Goal: Task Accomplishment & Management: Manage account settings

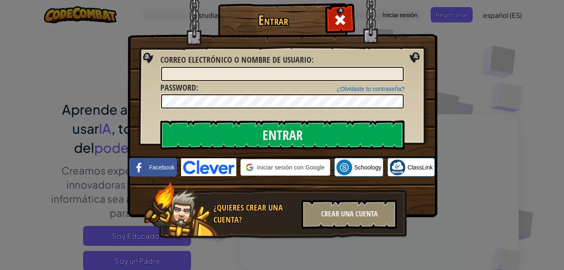
click at [254, 76] on input "Correo electrónico o nombre de usuario :" at bounding box center [282, 74] width 243 height 14
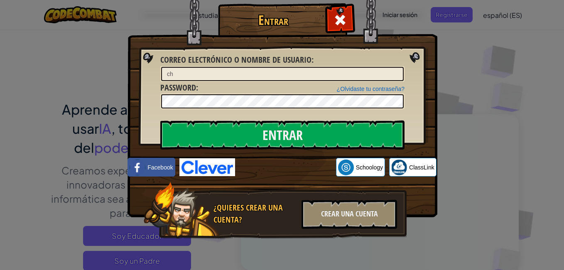
type input "c"
click at [235, 78] on input "Correo electrónico o nombre de usuario :" at bounding box center [282, 74] width 243 height 14
click at [231, 74] on input "Correo electrónico o nombre de usuario :" at bounding box center [282, 74] width 243 height 14
click at [324, 25] on h1 "Entrar" at bounding box center [273, 20] width 106 height 15
click at [332, 23] on div at bounding box center [340, 19] width 26 height 26
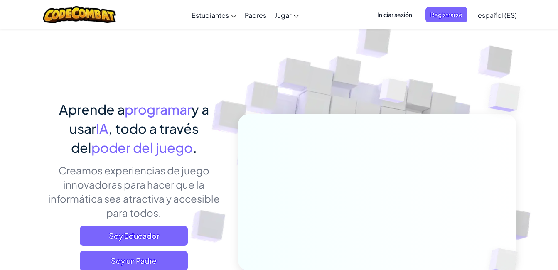
click at [388, 16] on span "Iniciar sesión" at bounding box center [394, 14] width 45 height 15
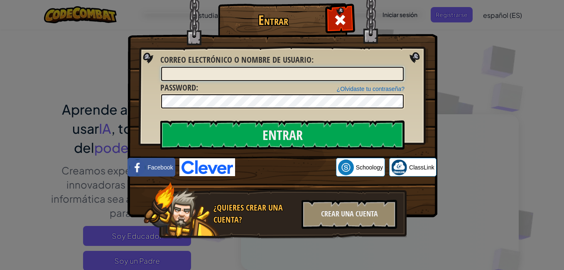
click at [280, 72] on input "Correo electrónico o nombre de usuario :" at bounding box center [282, 74] width 243 height 14
click at [338, 7] on div at bounding box center [340, 19] width 26 height 26
